Goal: Information Seeking & Learning: Learn about a topic

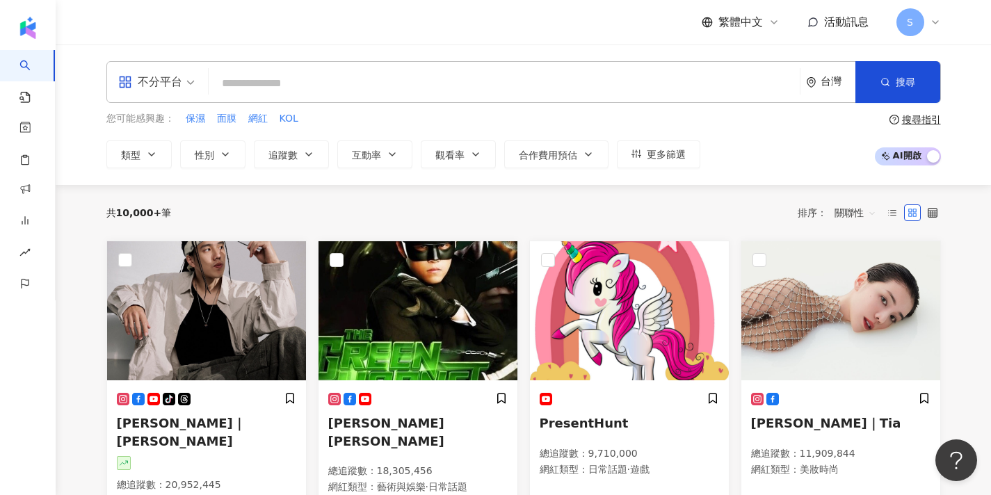
click at [518, 87] on input "search" at bounding box center [504, 83] width 580 height 26
type input "*"
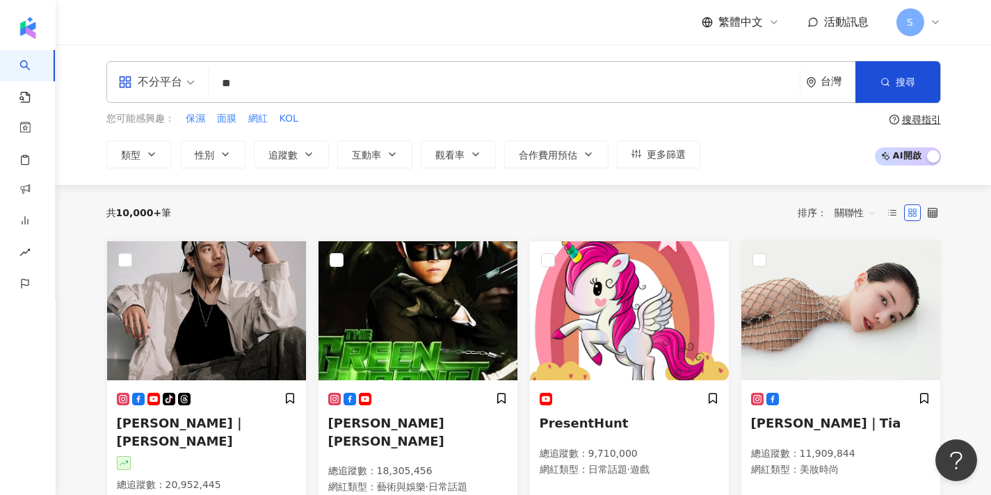
type input "**"
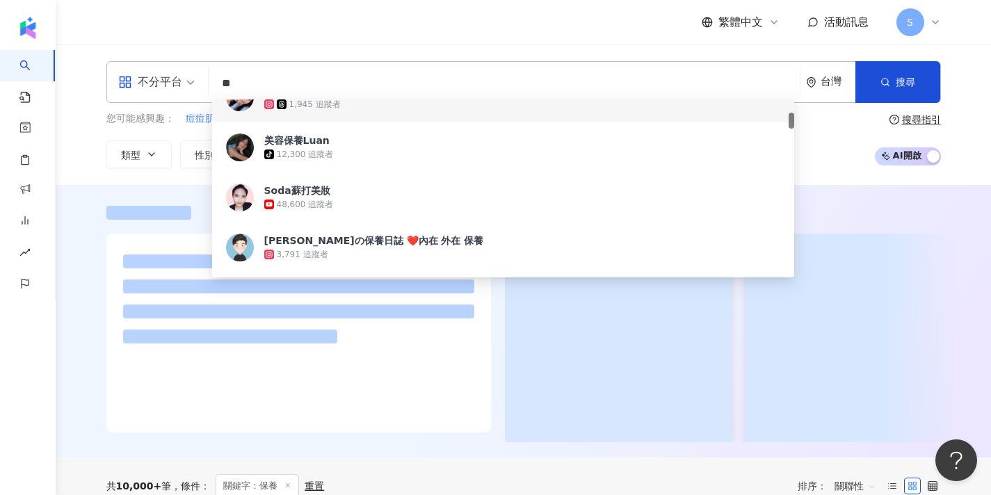
scroll to position [146, 0]
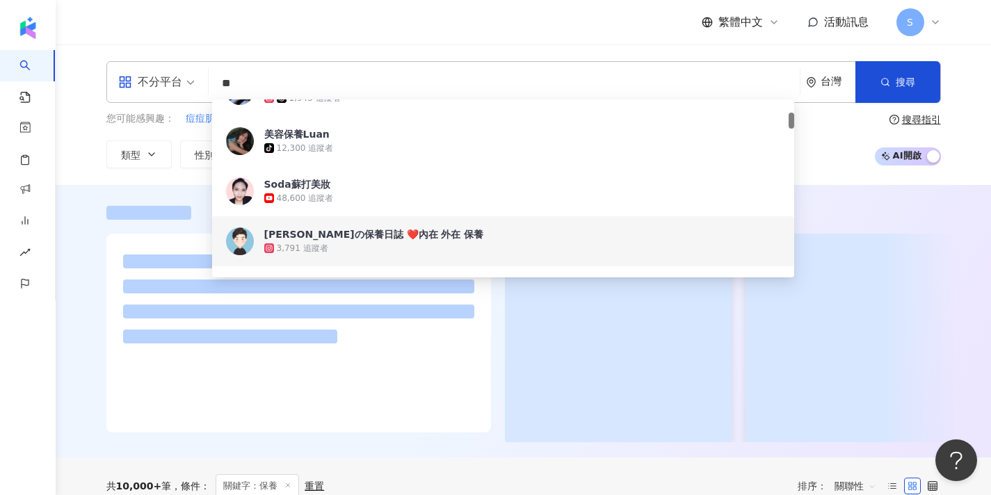
click at [411, 343] on ul at bounding box center [298, 299] width 351 height 89
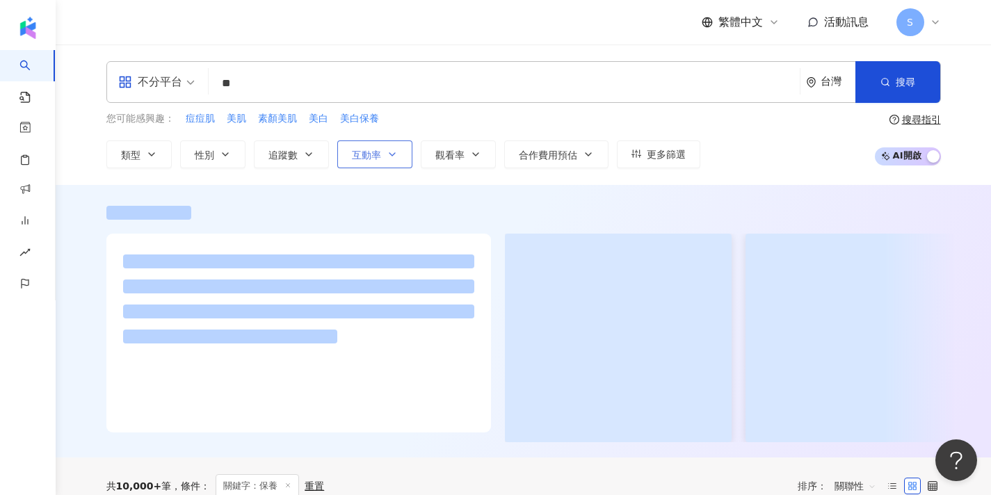
click at [375, 163] on button "互動率" at bounding box center [374, 155] width 75 height 28
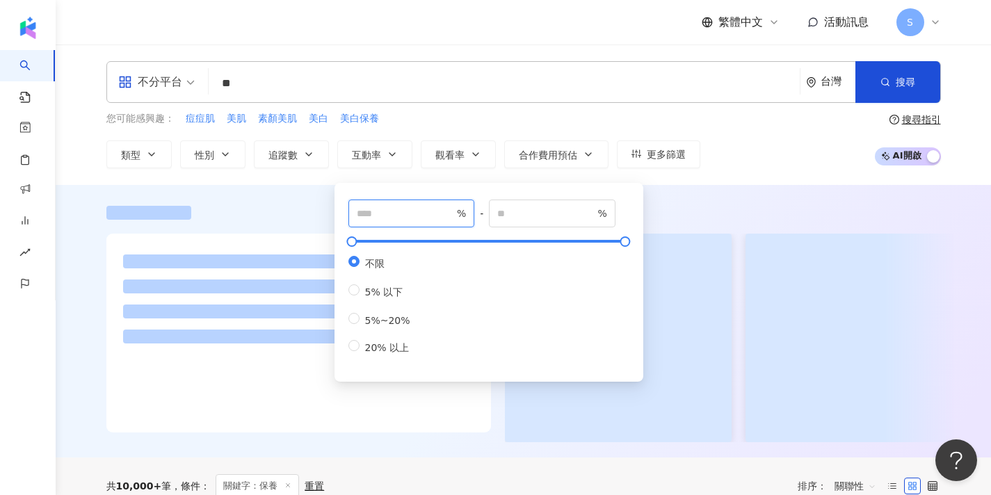
click at [397, 217] on input "number" at bounding box center [405, 213] width 97 height 15
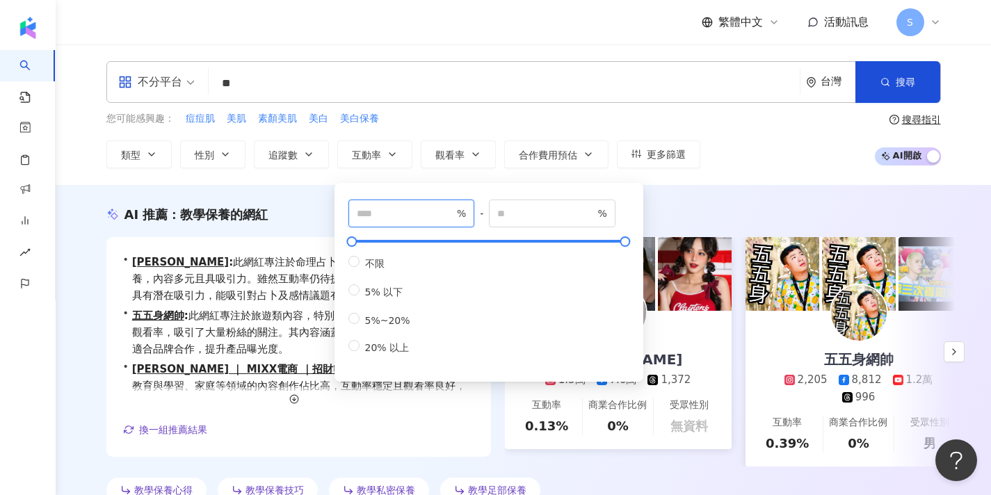
type input "*"
click at [673, 219] on div "AI 推薦 ： 教學保養的網紅" at bounding box center [523, 214] width 835 height 17
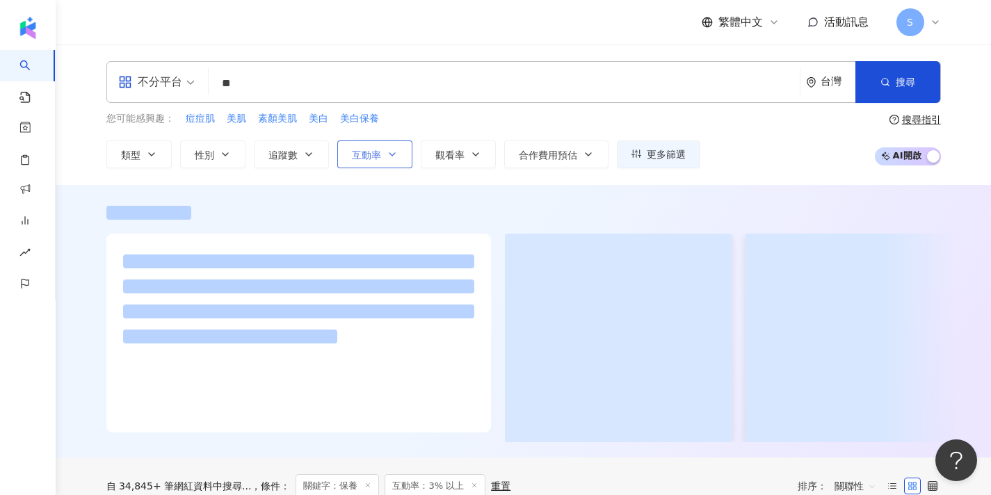
click at [387, 161] on button "互動率" at bounding box center [374, 155] width 75 height 28
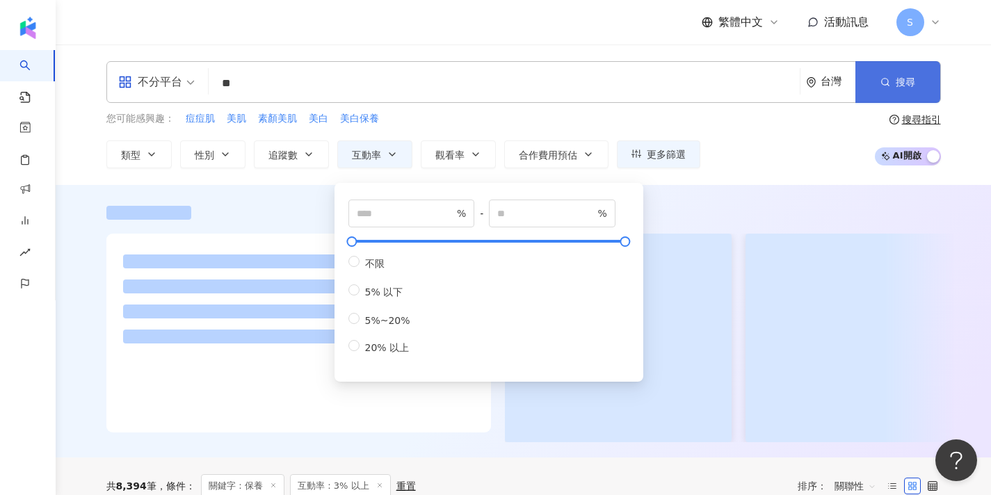
click at [899, 85] on span "搜尋" at bounding box center [905, 82] width 19 height 11
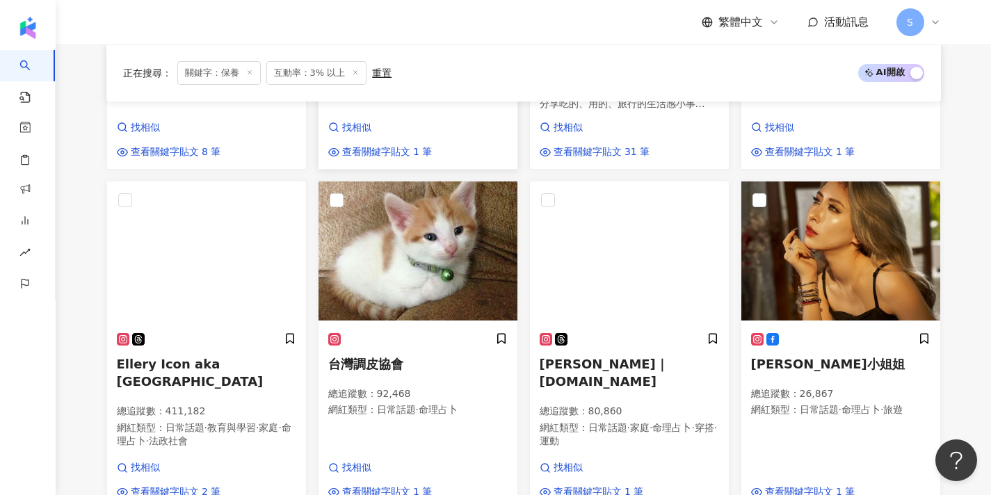
scroll to position [857, 0]
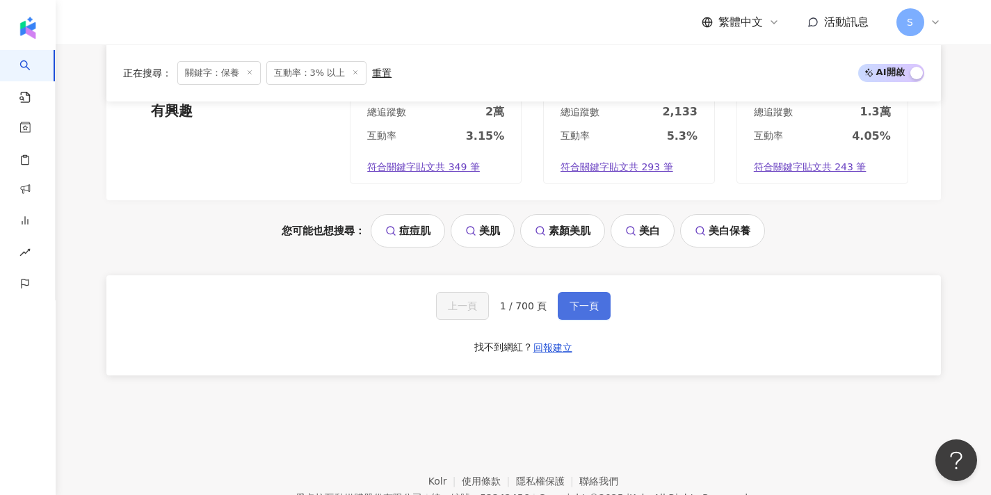
click at [575, 292] on button "下一頁" at bounding box center [584, 306] width 53 height 28
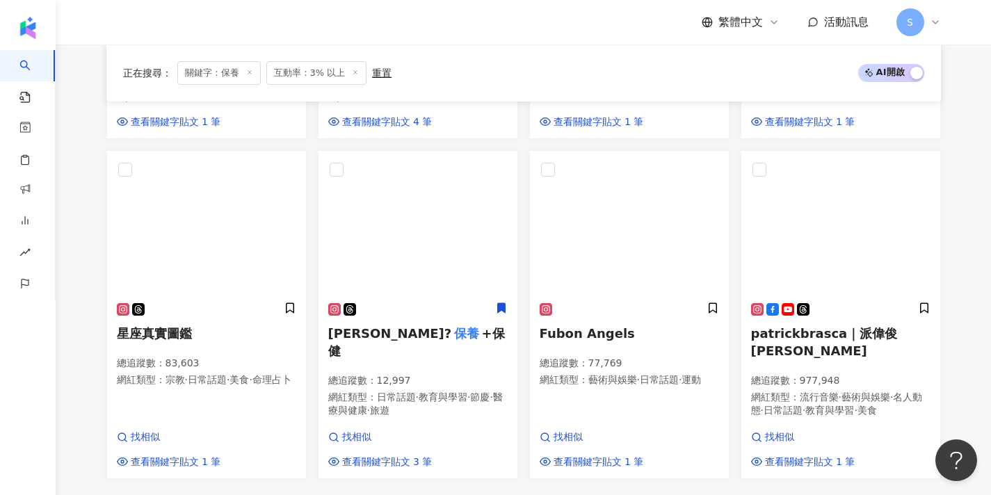
scroll to position [847, 0]
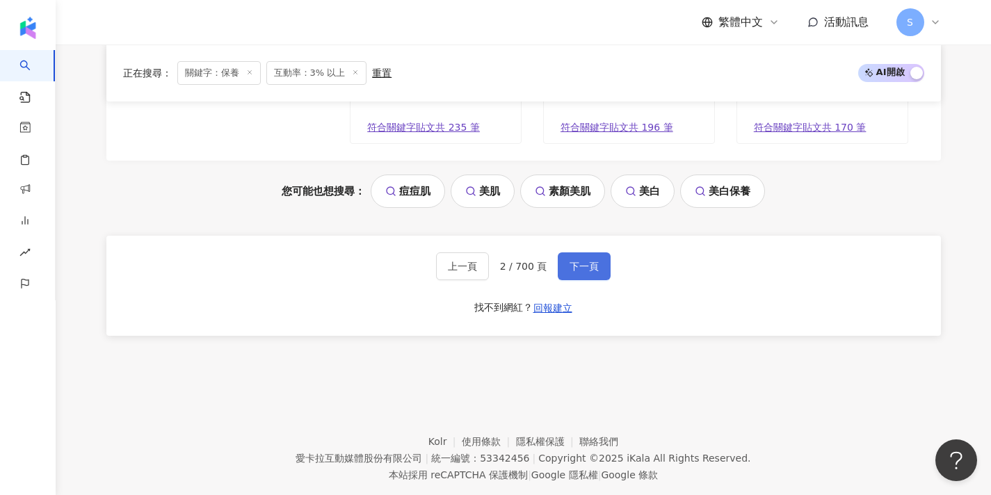
click at [579, 261] on span "下一頁" at bounding box center [584, 266] width 29 height 11
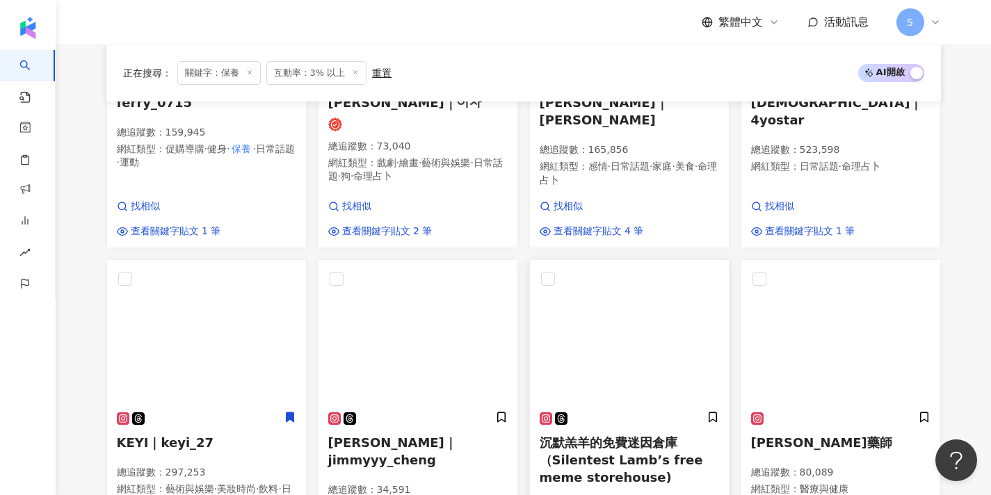
scroll to position [1129, 1]
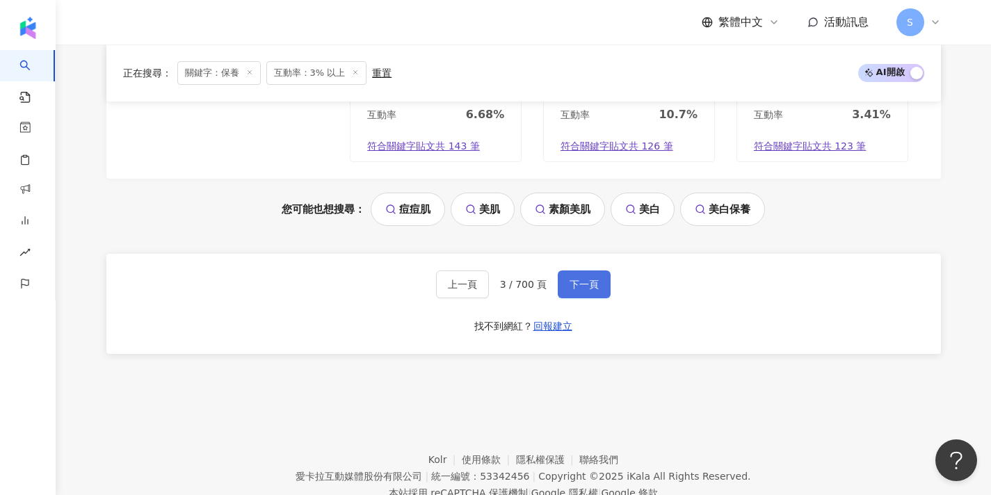
click at [584, 271] on button "下一頁" at bounding box center [584, 285] width 53 height 28
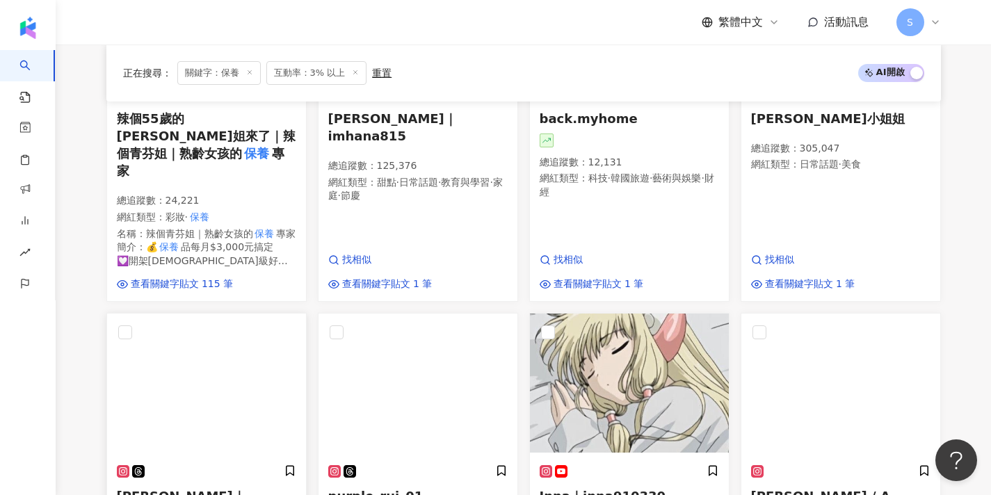
scroll to position [369, 0]
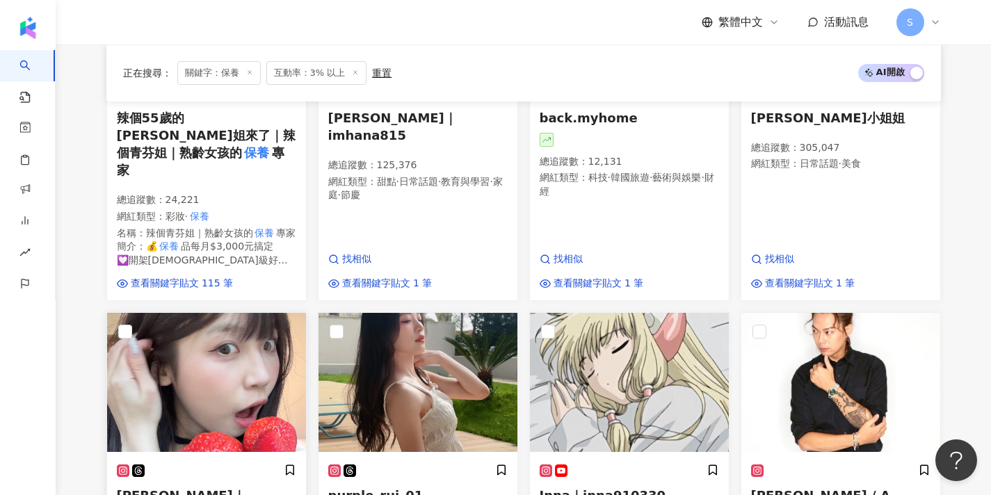
click at [241, 362] on img at bounding box center [206, 382] width 199 height 139
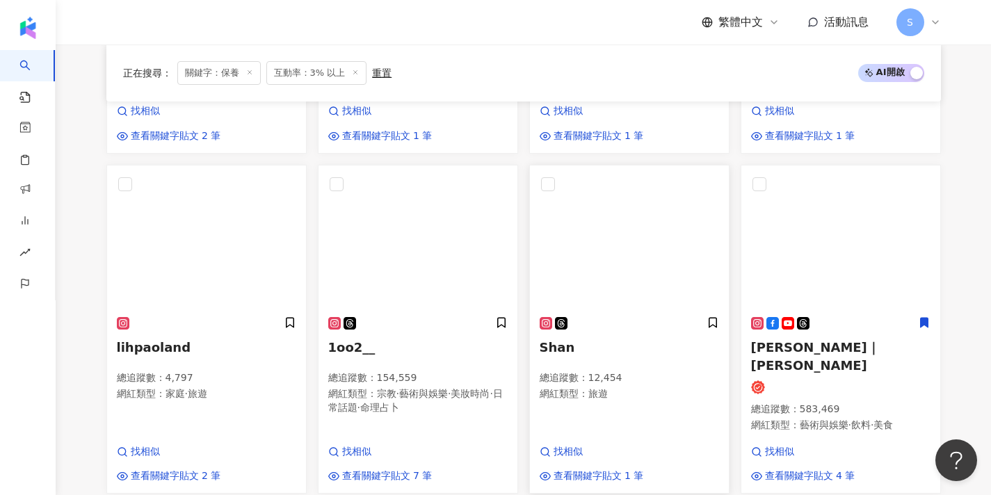
scroll to position [845, 0]
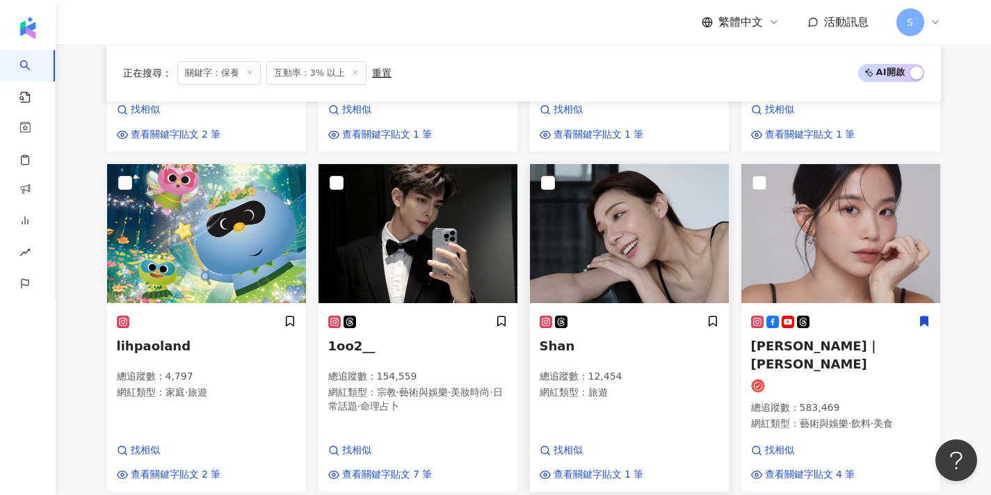
click at [658, 203] on img at bounding box center [629, 233] width 199 height 139
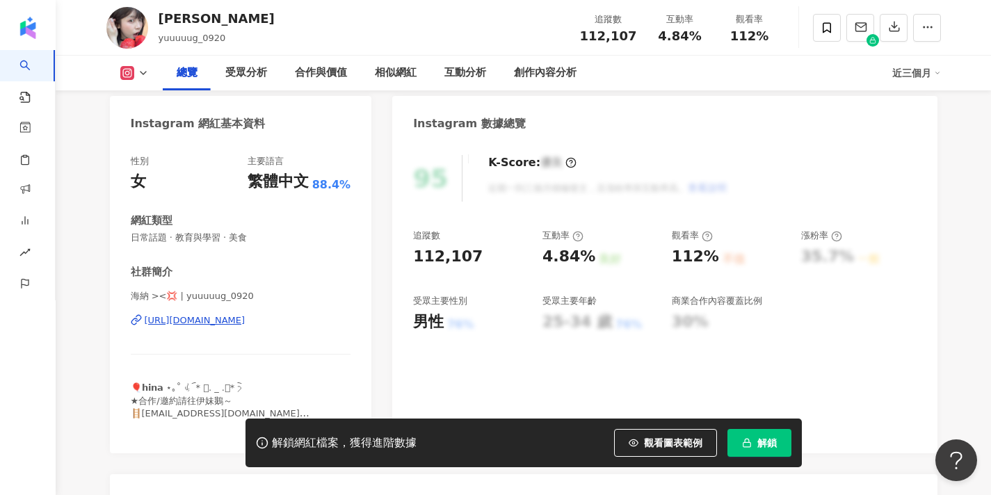
scroll to position [173, 0]
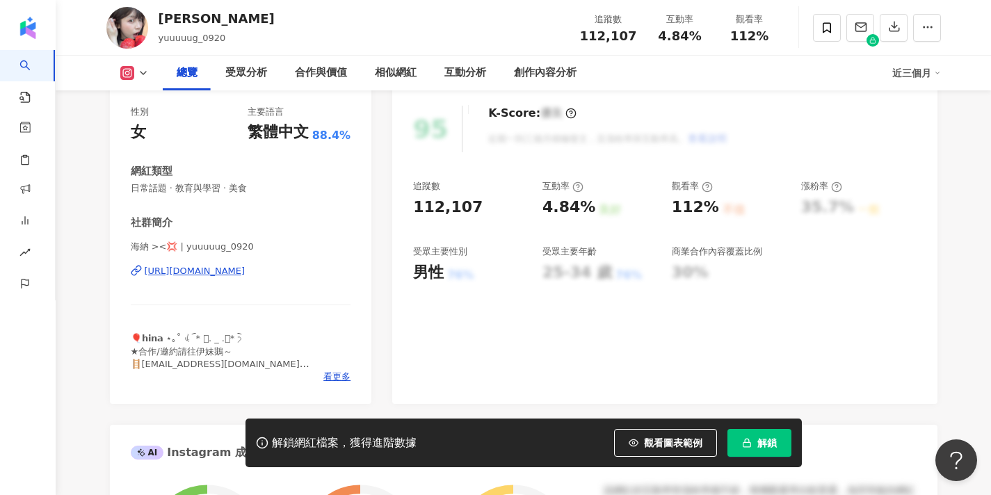
click at [246, 269] on div "https://www.instagram.com/yuuuuug_0920/" at bounding box center [195, 271] width 101 height 13
